Goal: Navigation & Orientation: Find specific page/section

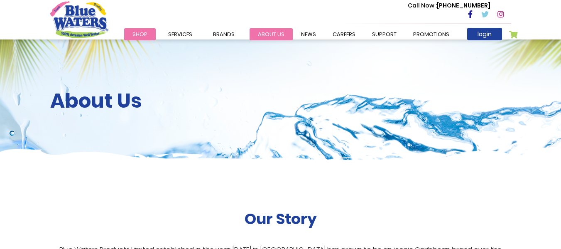
click at [267, 33] on link "about us" at bounding box center [271, 34] width 43 height 12
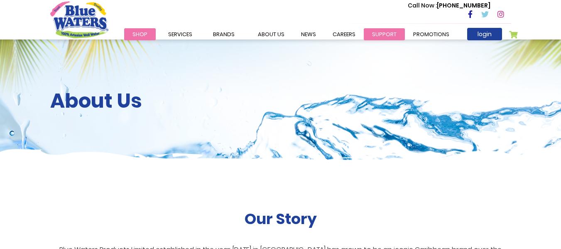
click at [380, 29] on link "support" at bounding box center [384, 34] width 41 height 12
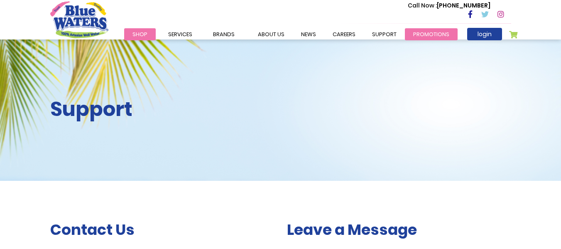
click at [421, 35] on link "Promotions" at bounding box center [431, 34] width 53 height 12
